Goal: Transaction & Acquisition: Purchase product/service

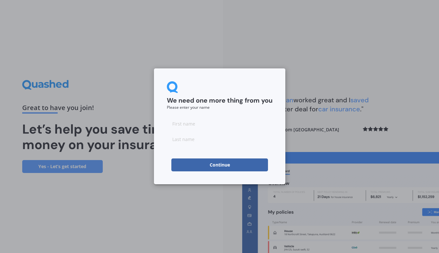
click at [188, 124] on input at bounding box center [220, 123] width 106 height 13
type input "hari"
type input "well"
click at [209, 169] on button "Continue" at bounding box center [219, 164] width 97 height 13
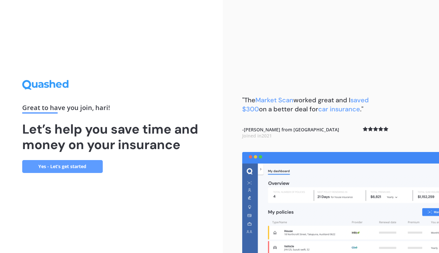
click at [68, 166] on link "Yes - Let’s get started" at bounding box center [62, 166] width 81 height 13
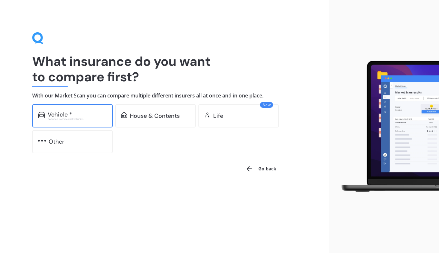
click at [56, 115] on div "Vehicle *" at bounding box center [60, 114] width 24 height 6
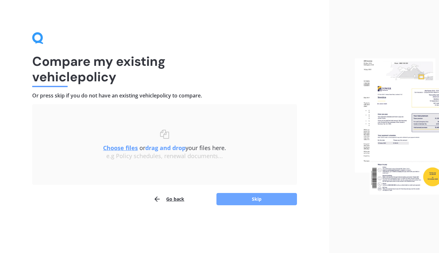
click at [263, 200] on button "Skip" at bounding box center [256, 199] width 81 height 12
